Goal: Task Accomplishment & Management: Manage account settings

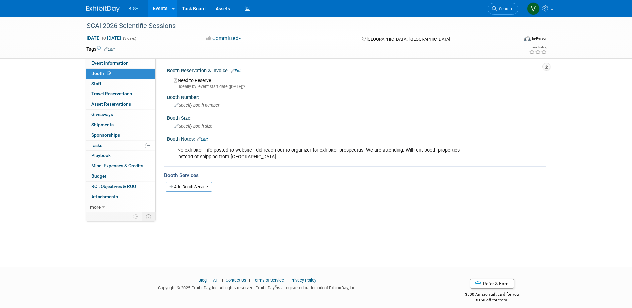
click at [167, 7] on link "Events" at bounding box center [160, 8] width 24 height 17
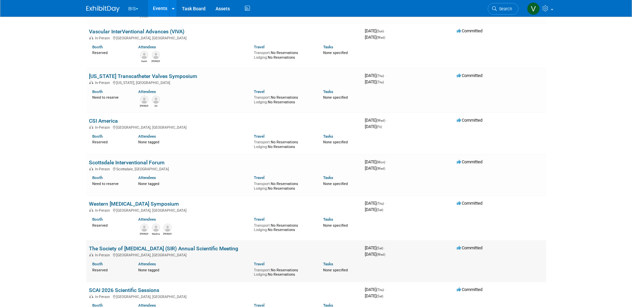
scroll to position [167, 0]
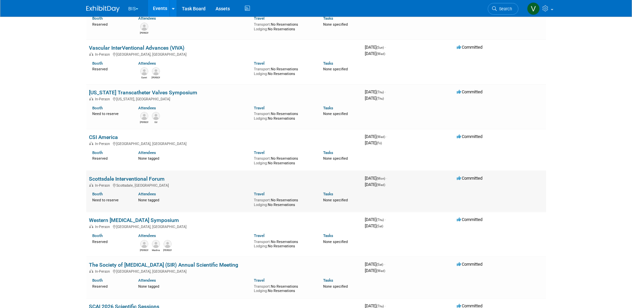
click at [146, 181] on link "Scottsdale Interventional Forum" at bounding box center [127, 179] width 76 height 6
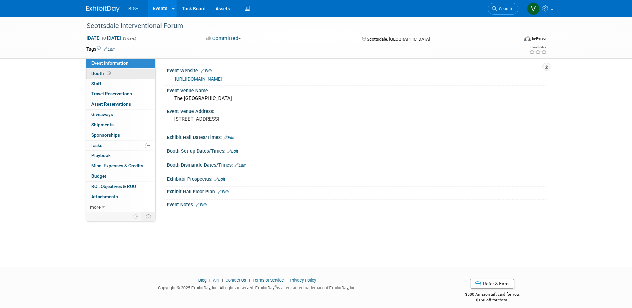
click at [110, 72] on icon at bounding box center [109, 73] width 4 height 4
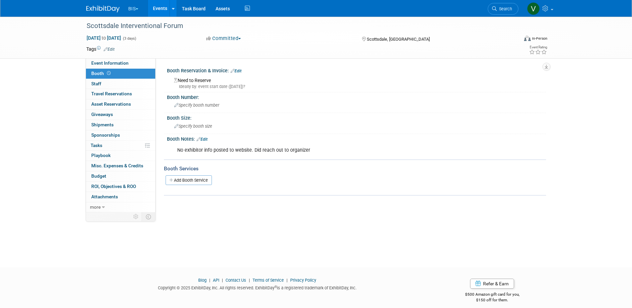
click at [208, 139] on link "Edit" at bounding box center [202, 139] width 11 height 5
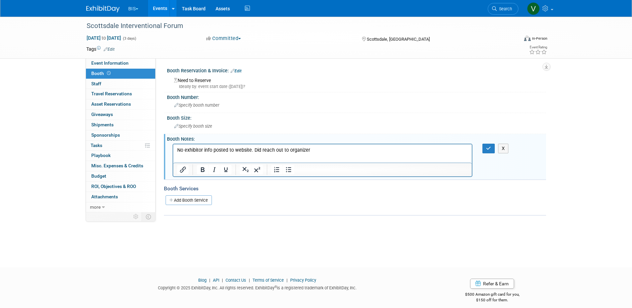
click at [310, 150] on p "No exhibitor info posted to website. Did reach out to organizer" at bounding box center [322, 150] width 291 height 7
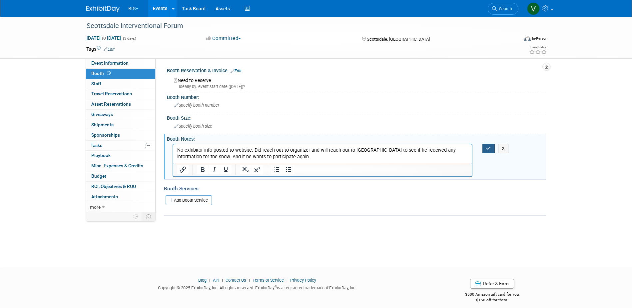
click at [490, 150] on icon "button" at bounding box center [488, 148] width 5 height 5
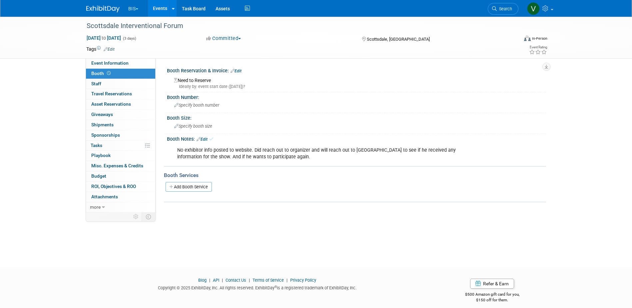
click at [166, 7] on link "Events" at bounding box center [160, 8] width 24 height 17
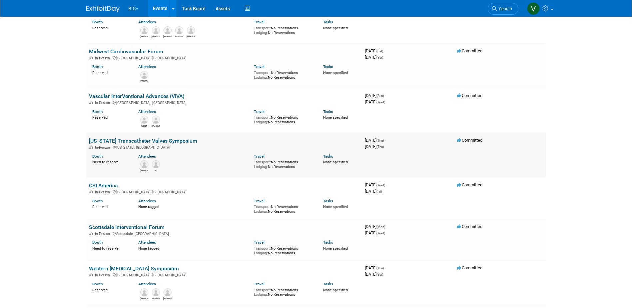
scroll to position [133, 0]
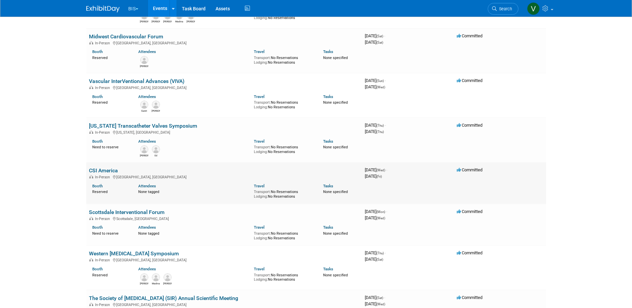
click at [107, 170] on link "CSI America" at bounding box center [103, 170] width 29 height 6
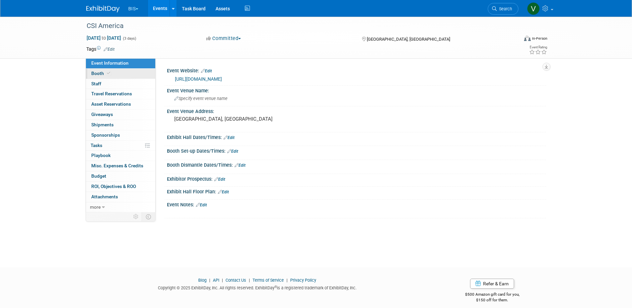
click at [106, 75] on span "Booth" at bounding box center [101, 73] width 20 height 5
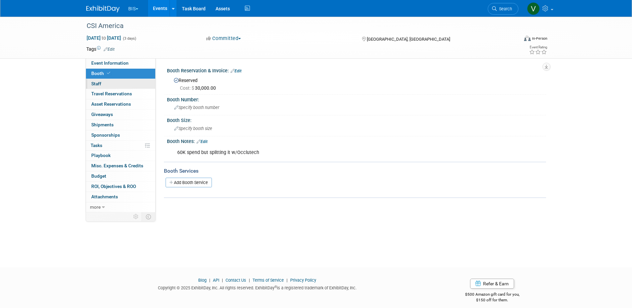
click at [100, 86] on link "0 Staff 0" at bounding box center [120, 84] width 69 height 10
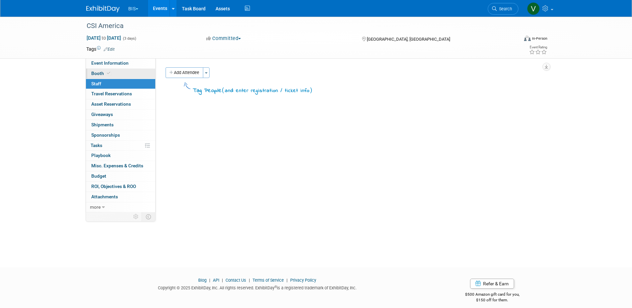
click at [109, 70] on link "Booth" at bounding box center [120, 74] width 69 height 10
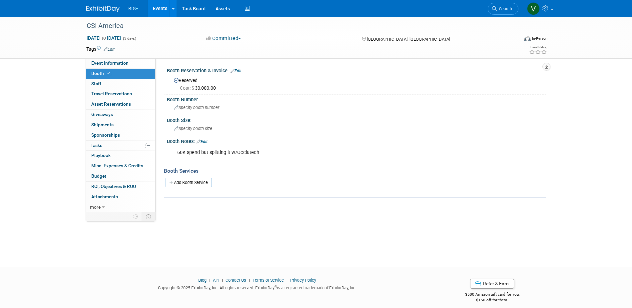
click at [208, 143] on link "Edit" at bounding box center [202, 141] width 11 height 5
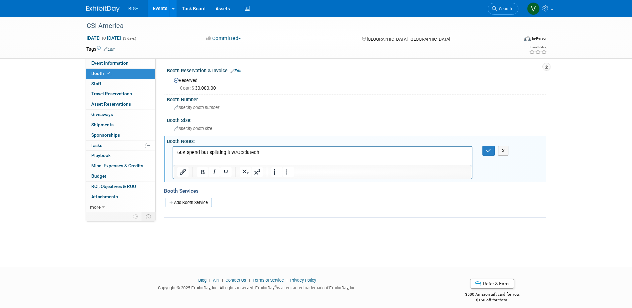
click at [261, 152] on p "60K spend but splitting it w/Occlutech" at bounding box center [322, 152] width 291 height 7
click at [488, 149] on icon "button" at bounding box center [488, 150] width 5 height 5
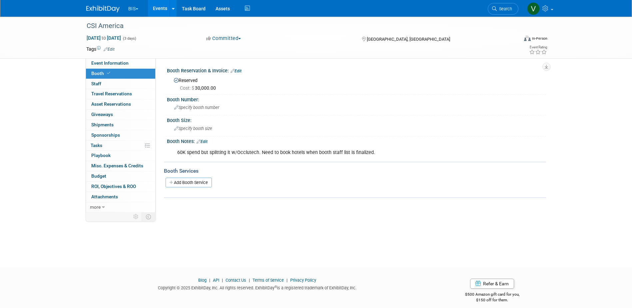
click at [205, 140] on link "Edit" at bounding box center [202, 141] width 11 height 5
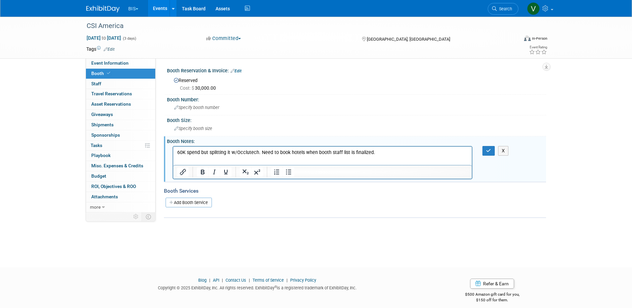
click at [389, 152] on p "60K spend but splitting it w/Occlutech. Need to book hotels when booth staff li…" at bounding box center [322, 152] width 291 height 7
click at [488, 151] on icon "button" at bounding box center [488, 150] width 5 height 5
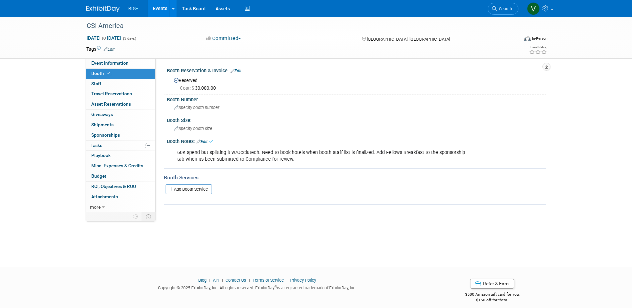
click at [162, 5] on link "Events" at bounding box center [160, 8] width 24 height 17
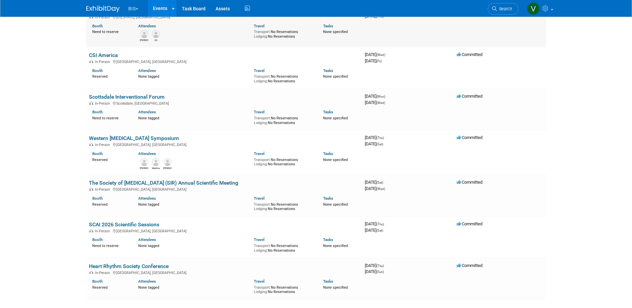
scroll to position [267, 0]
